Goal: Download file/media

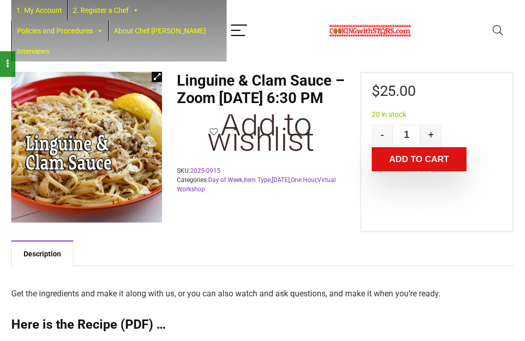
click at [230, 28] on icon "Menu" at bounding box center [239, 30] width 18 height 18
click at [456, 41] on div at bounding box center [370, 30] width 287 height 27
click at [231, 25] on line "Menu" at bounding box center [238, 25] width 15 height 0
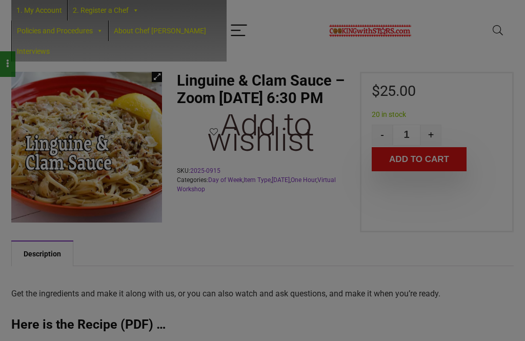
click at [450, 54] on div "1. My Account 2. Register a Chef Future Zoom Lessons Past Recipes Bayville Scho…" at bounding box center [262, 31] width 502 height 62
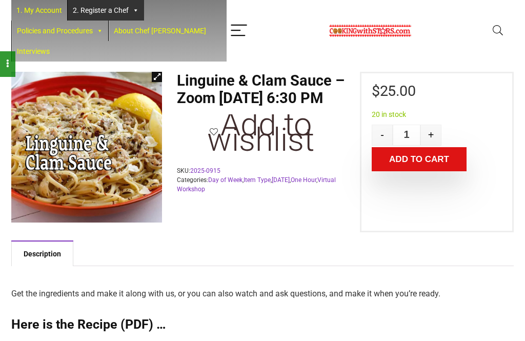
click at [107, 10] on link "2. Register a Chef" at bounding box center [106, 10] width 76 height 21
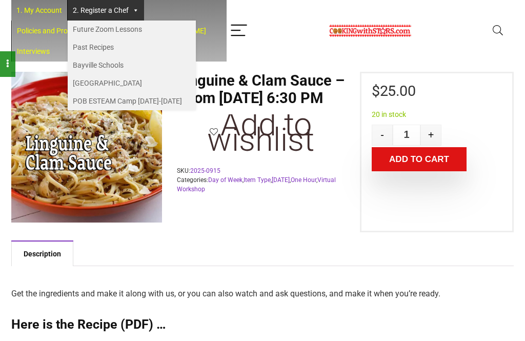
click at [98, 26] on link "Future Zoom Lessons" at bounding box center [132, 30] width 128 height 18
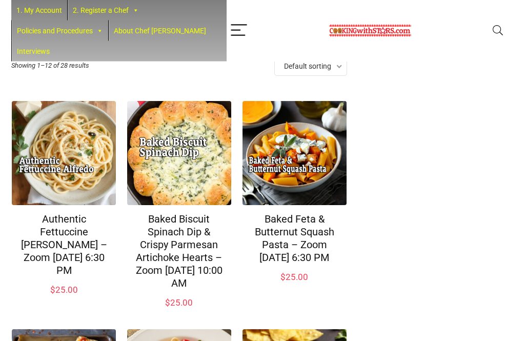
scroll to position [54, 0]
click at [308, 159] on img at bounding box center [295, 153] width 104 height 104
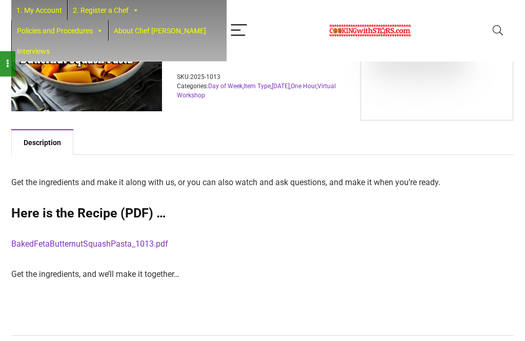
scroll to position [115, 0]
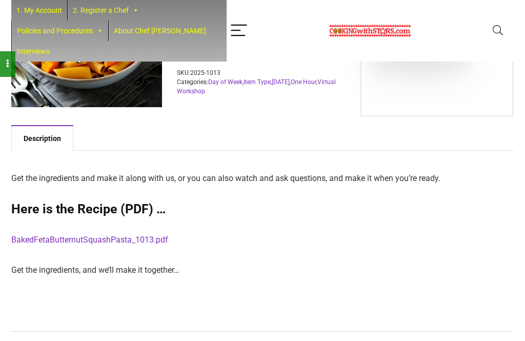
click at [53, 245] on link "BakedFetaButternutSquashPasta_1013.pdf" at bounding box center [89, 240] width 157 height 10
